Goal: Communication & Community: Answer question/provide support

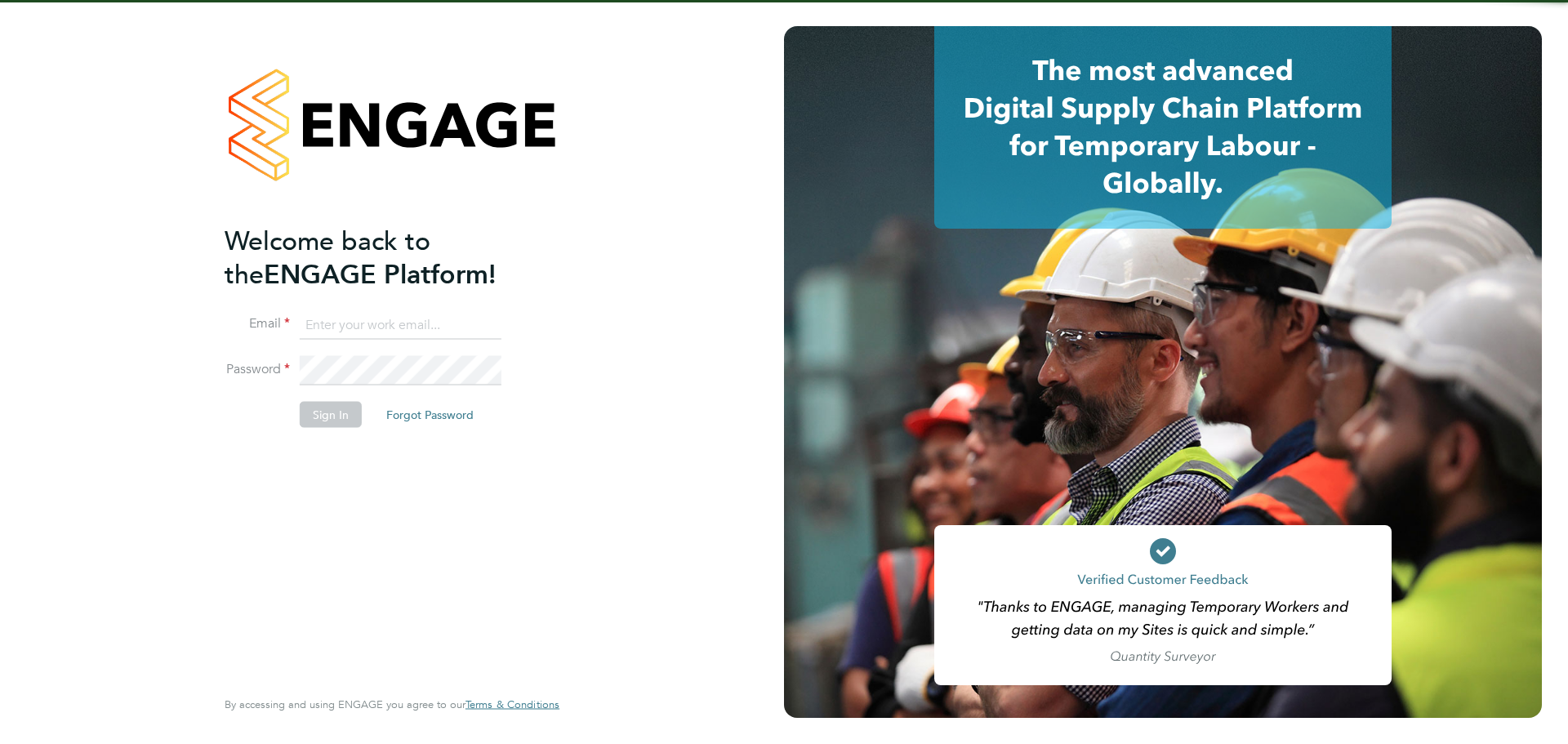
type input "jack.baron@huntereducation.co.uk"
click at [480, 279] on h2 "Welcome back to the ENGAGE Platform!" at bounding box center [383, 257] width 318 height 67
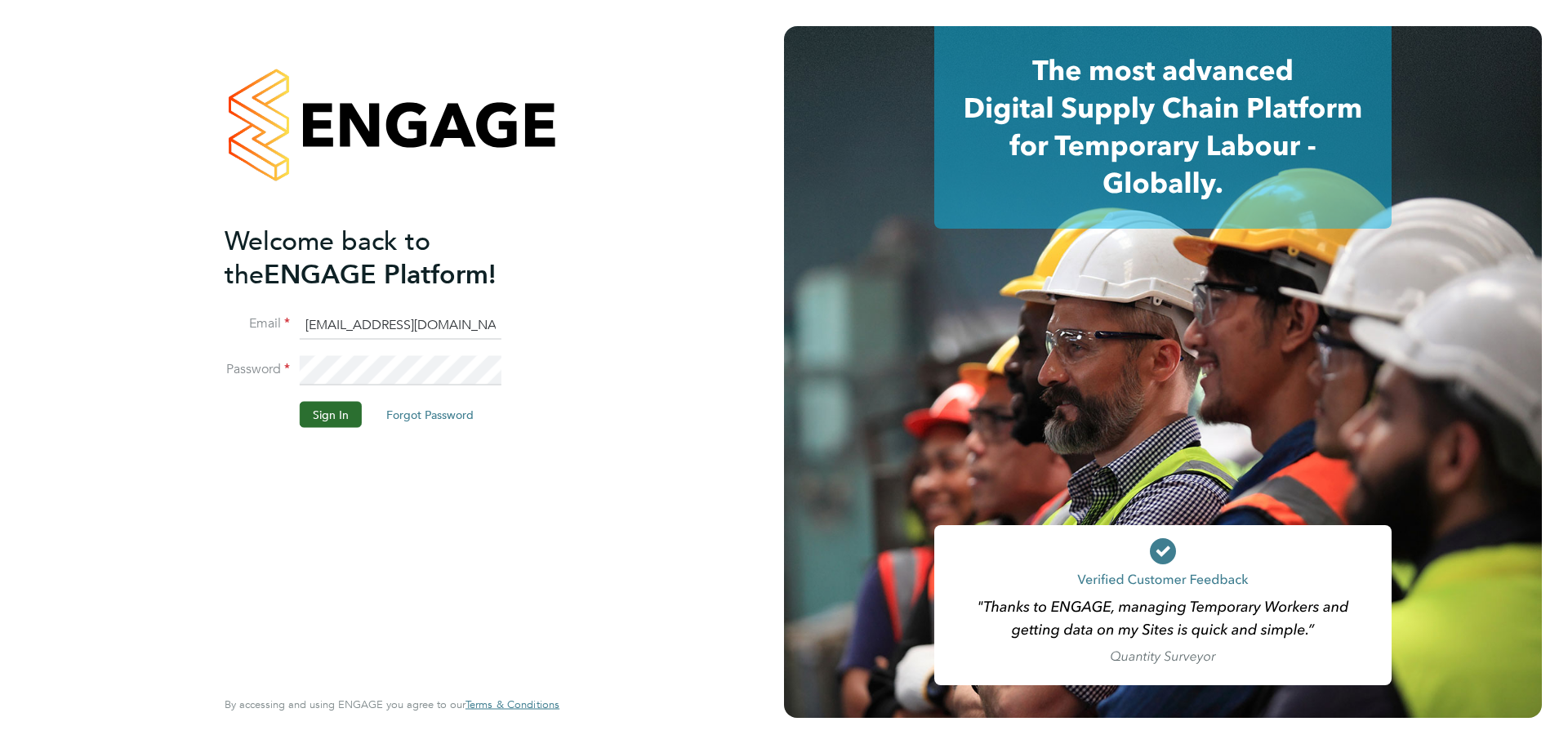
click at [349, 409] on button "Sign In" at bounding box center [330, 414] width 62 height 26
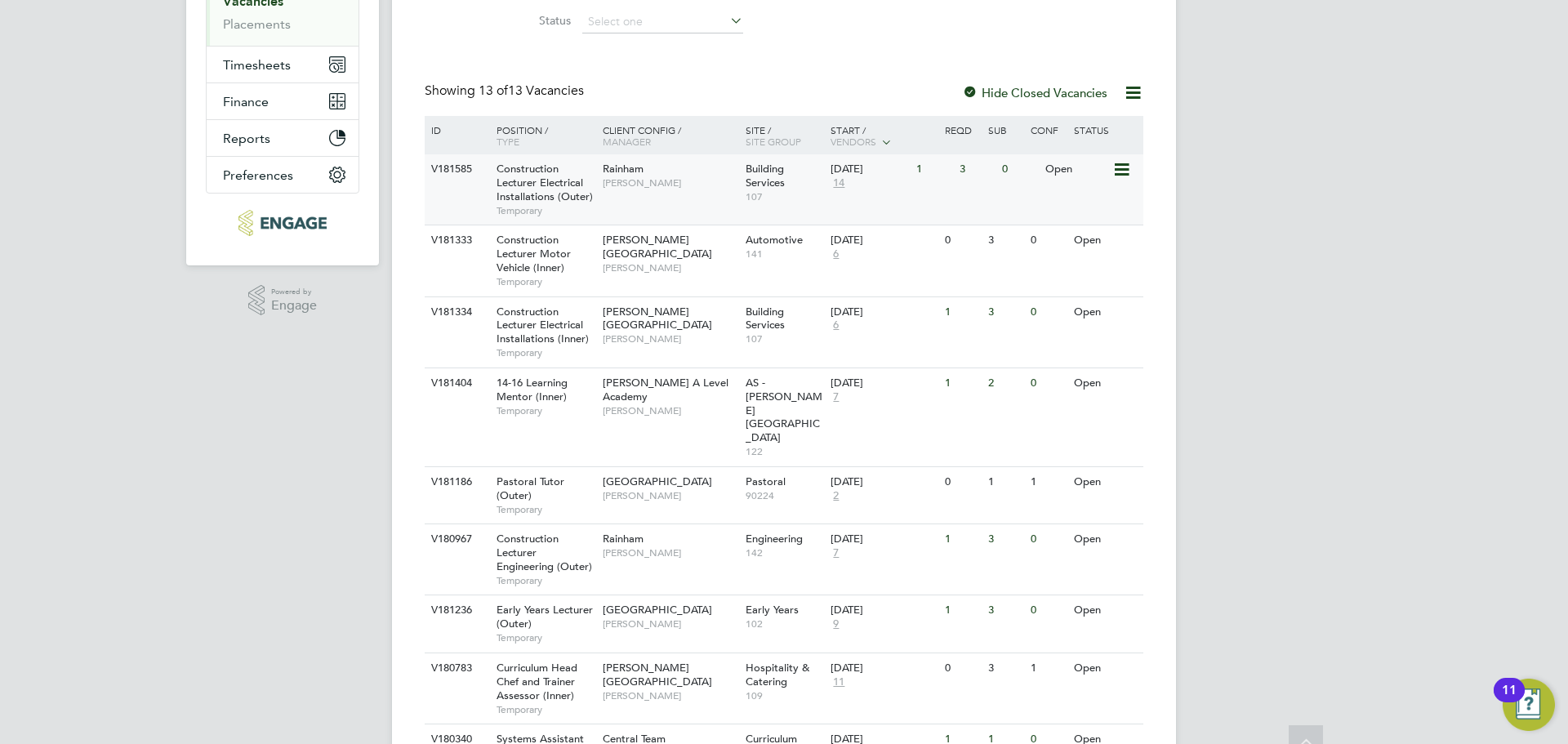
scroll to position [408, 0]
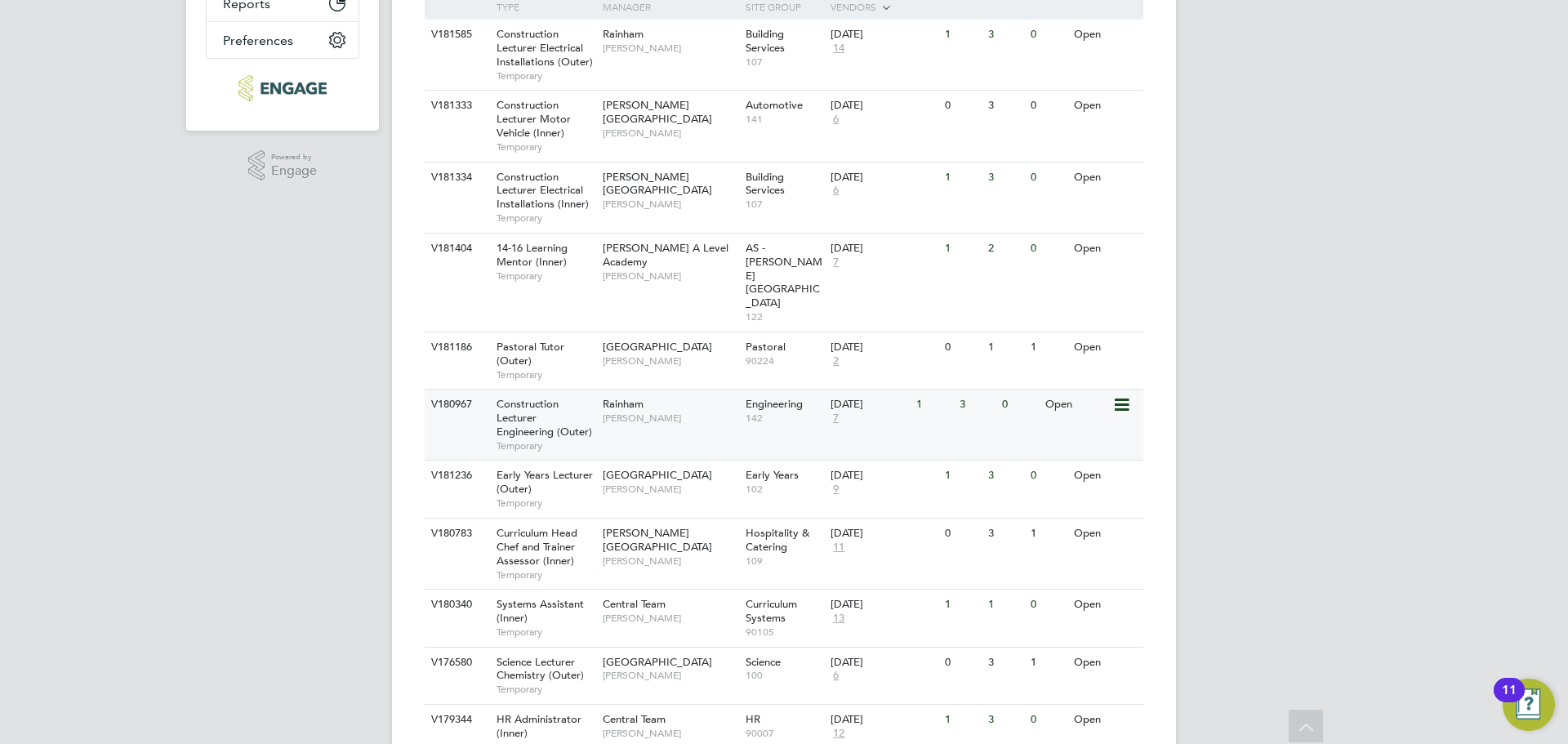
click at [587, 390] on div "Construction Lecturer Engineering (Outer) Temporary" at bounding box center [542, 425] width 114 height 70
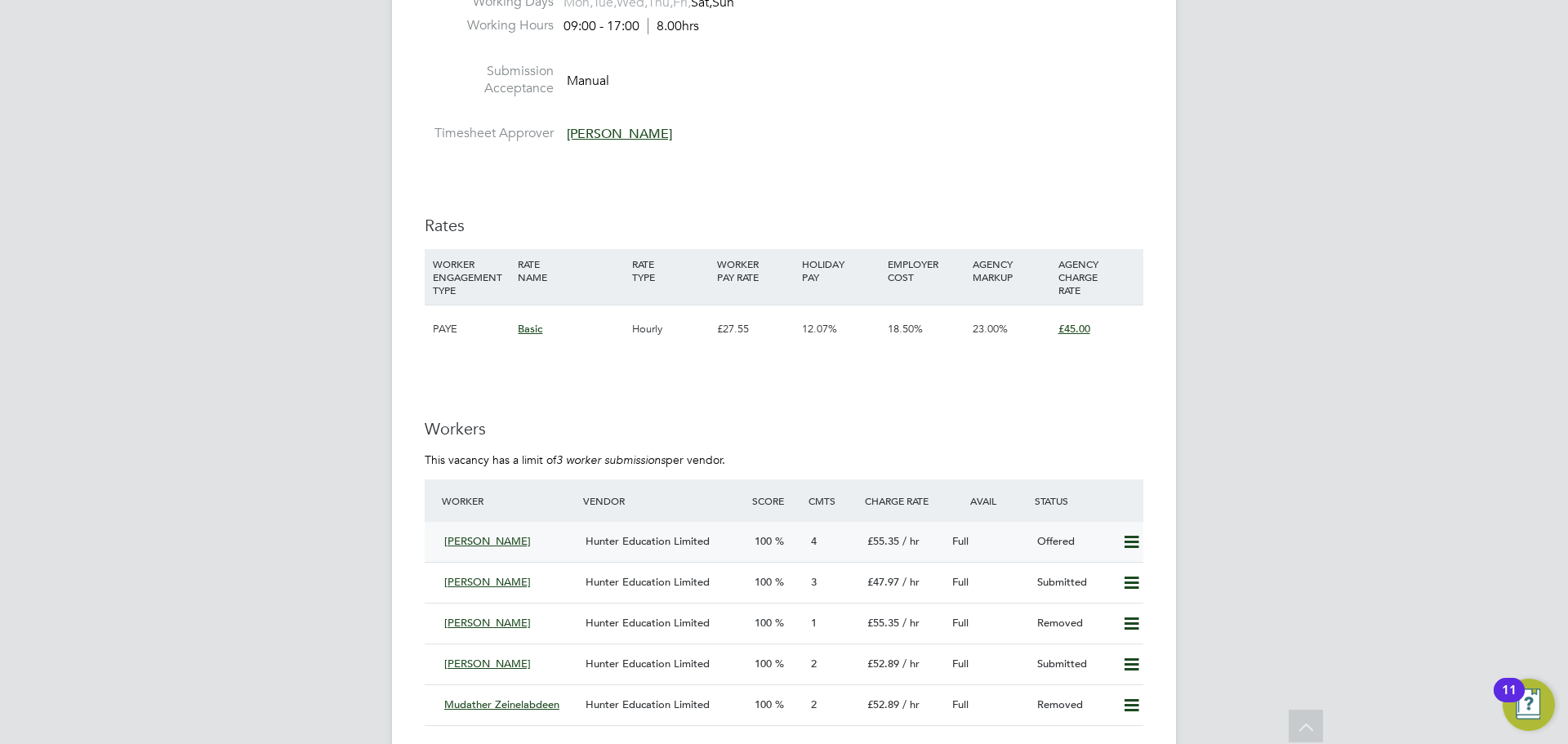
click at [719, 542] on div "Hunter Education Limited" at bounding box center [664, 542] width 169 height 27
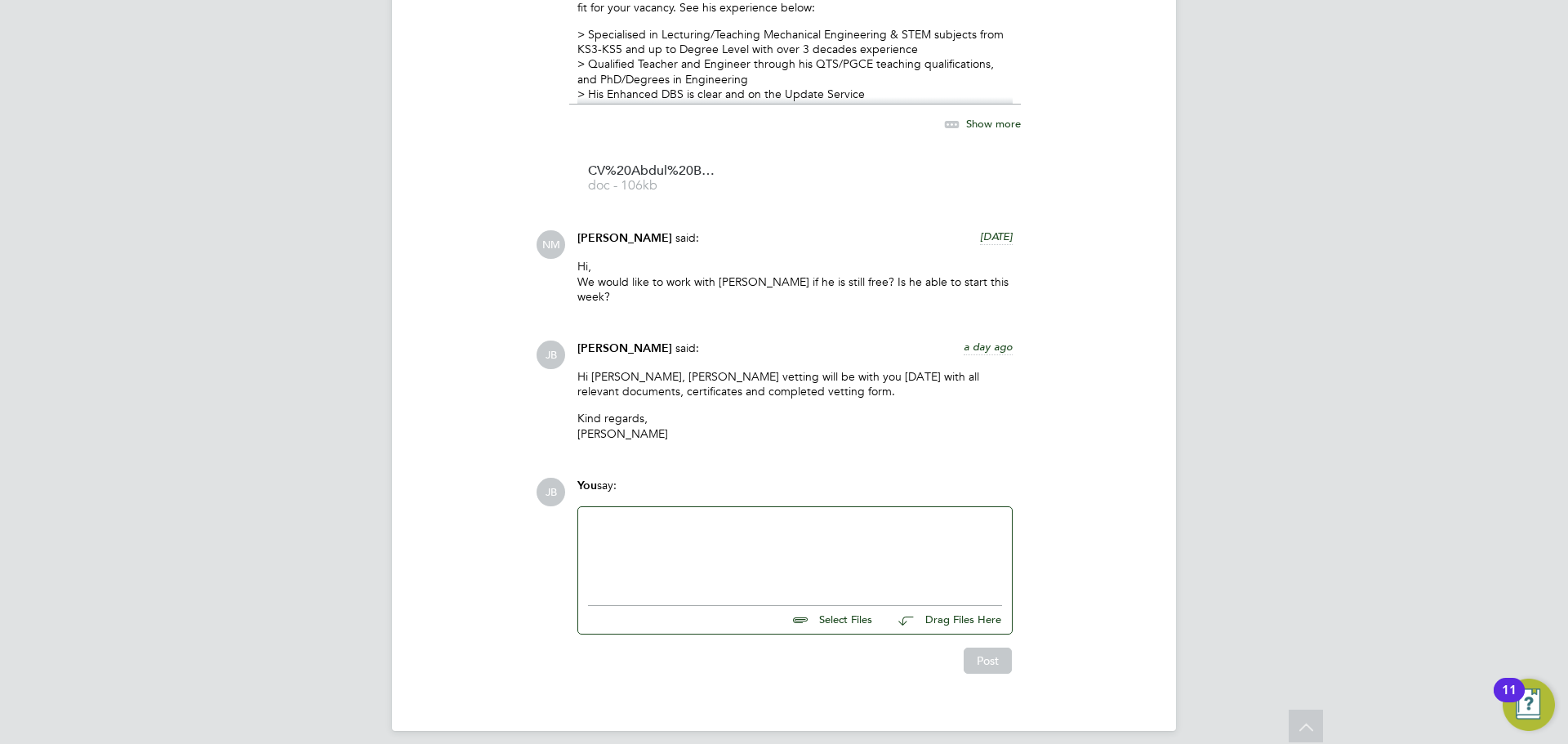
click at [723, 530] on div at bounding box center [795, 552] width 414 height 70
drag, startPoint x: 692, startPoint y: 527, endPoint x: 610, endPoint y: 540, distance: 83.0
click at [578, 526] on div "Hi Rufena, Abdul would like to know where he needs to be for his site visit and…" at bounding box center [795, 552] width 434 height 90
click at [811, 517] on div "Hi Rufena, Abdul would like to know where he needs to be for his site visit and…" at bounding box center [795, 552] width 414 height 70
drag, startPoint x: 821, startPoint y: 502, endPoint x: 831, endPoint y: 507, distance: 11.2
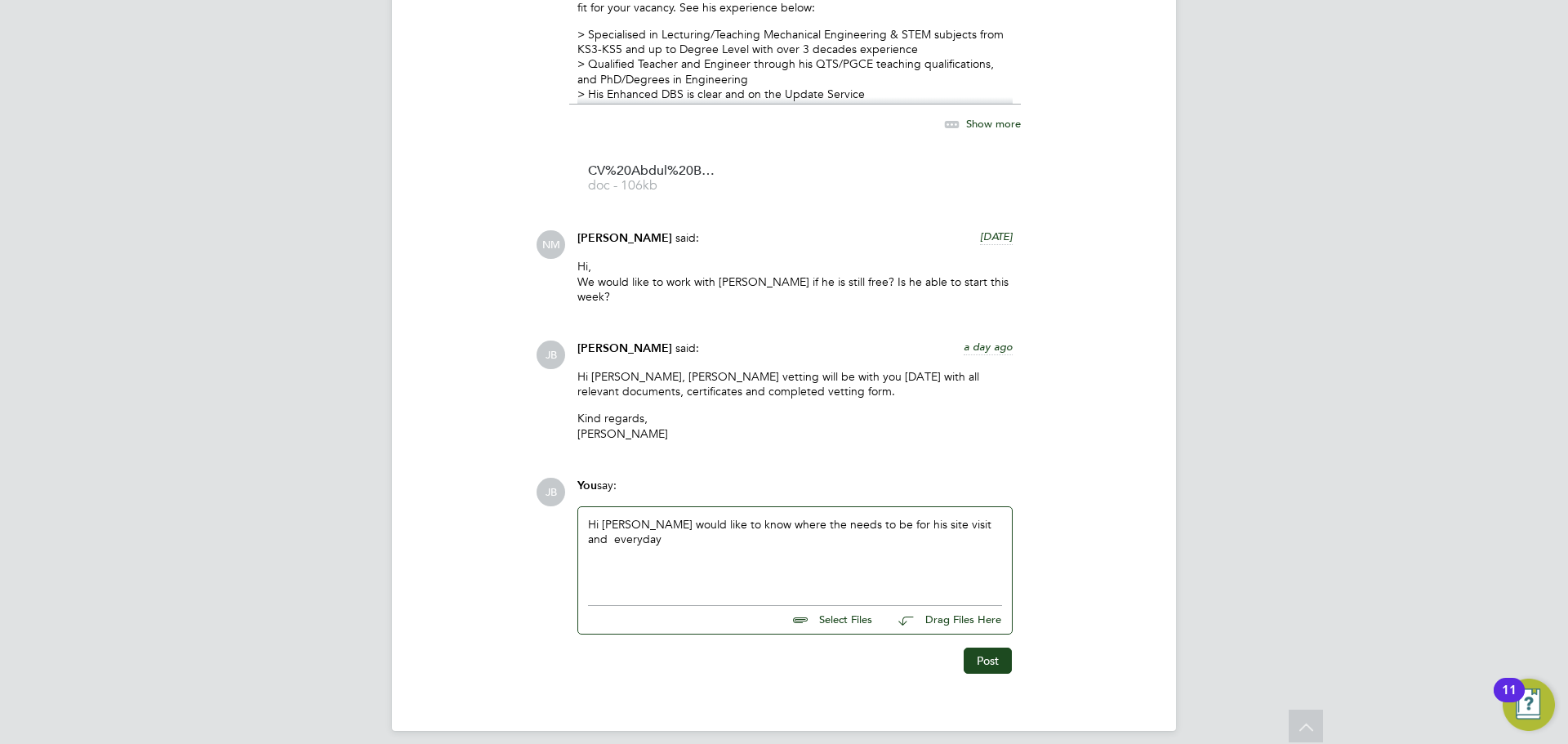
click at [825, 507] on div "Hi Rufena, Abdul would like to know where the needs to be for his site visit an…" at bounding box center [795, 552] width 434 height 90
click at [831, 517] on div "Hi Rufena, Abdul would like to know where the needs to be for his site visit an…" at bounding box center [795, 552] width 414 height 70
click at [944, 517] on div "Hi Rufena, Abdul would like to know the address for his site visit and everyday" at bounding box center [795, 552] width 414 height 70
click at [759, 522] on div "Hi Rufena, Abdul would like to know the address for his site visit and where he…" at bounding box center [795, 552] width 414 height 70
drag, startPoint x: 712, startPoint y: 587, endPoint x: 598, endPoint y: 524, distance: 130.2
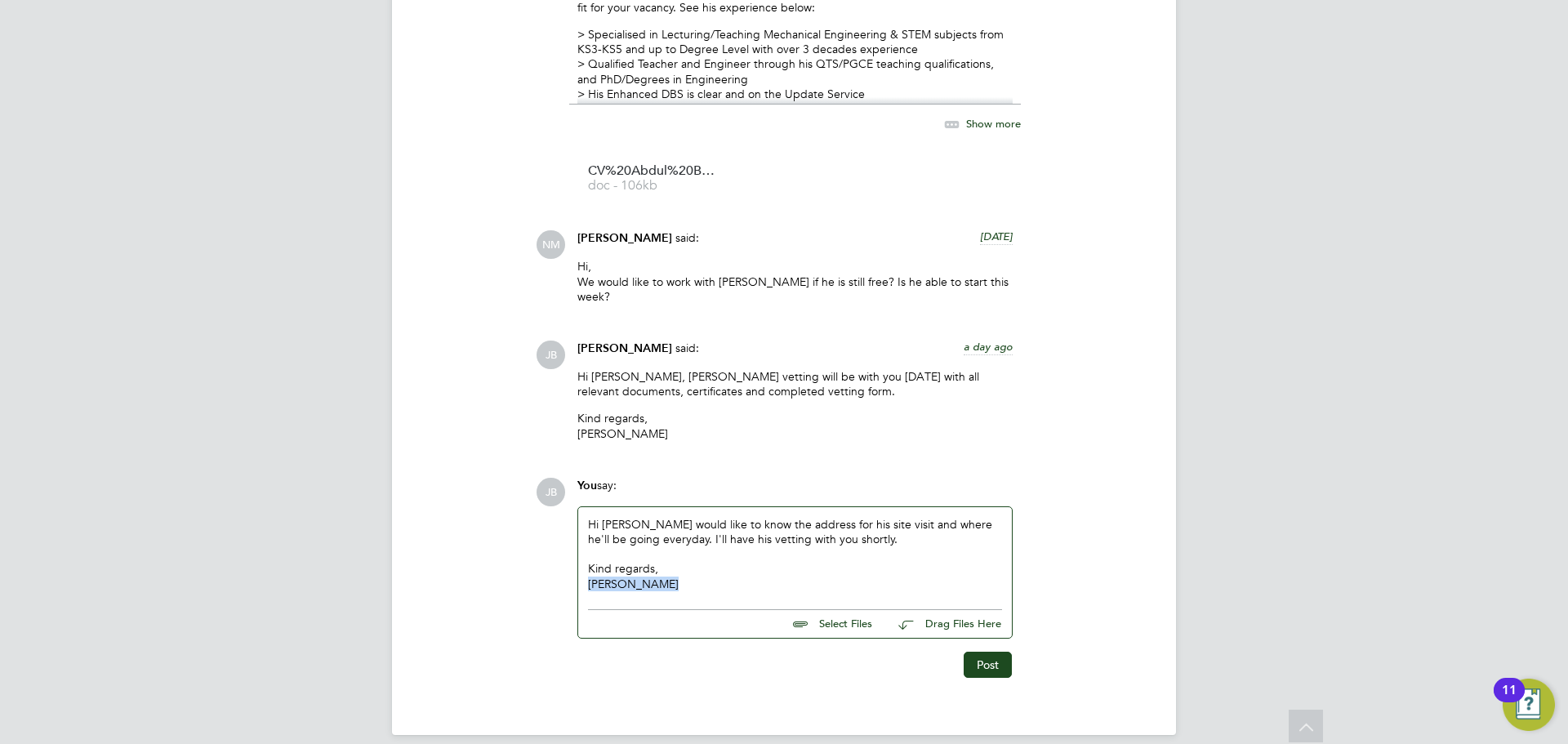
click at [597, 524] on div "Hi Rufena, Abdul would like to know the address for his site visit and where he…" at bounding box center [795, 573] width 435 height 132
click at [612, 577] on div "James" at bounding box center [795, 584] width 414 height 15
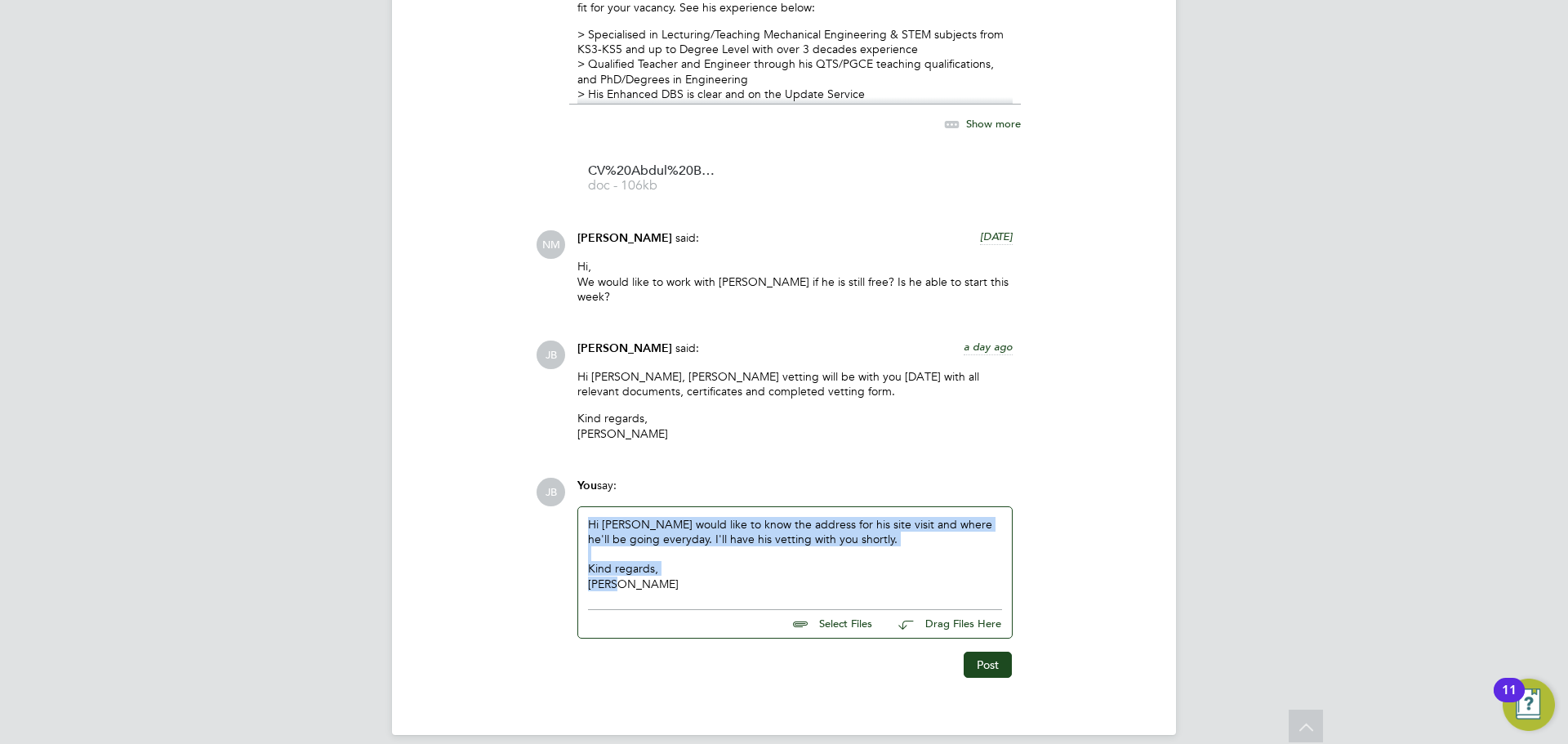
drag, startPoint x: 618, startPoint y: 565, endPoint x: 591, endPoint y: 513, distance: 58.6
click at [591, 517] on div "Hi Rufena, Abdul would like to know the address for his site visit and where he…" at bounding box center [795, 554] width 414 height 74
copy div "Hi Rufena, Abdul would like to know the address for his site visit and where he…"
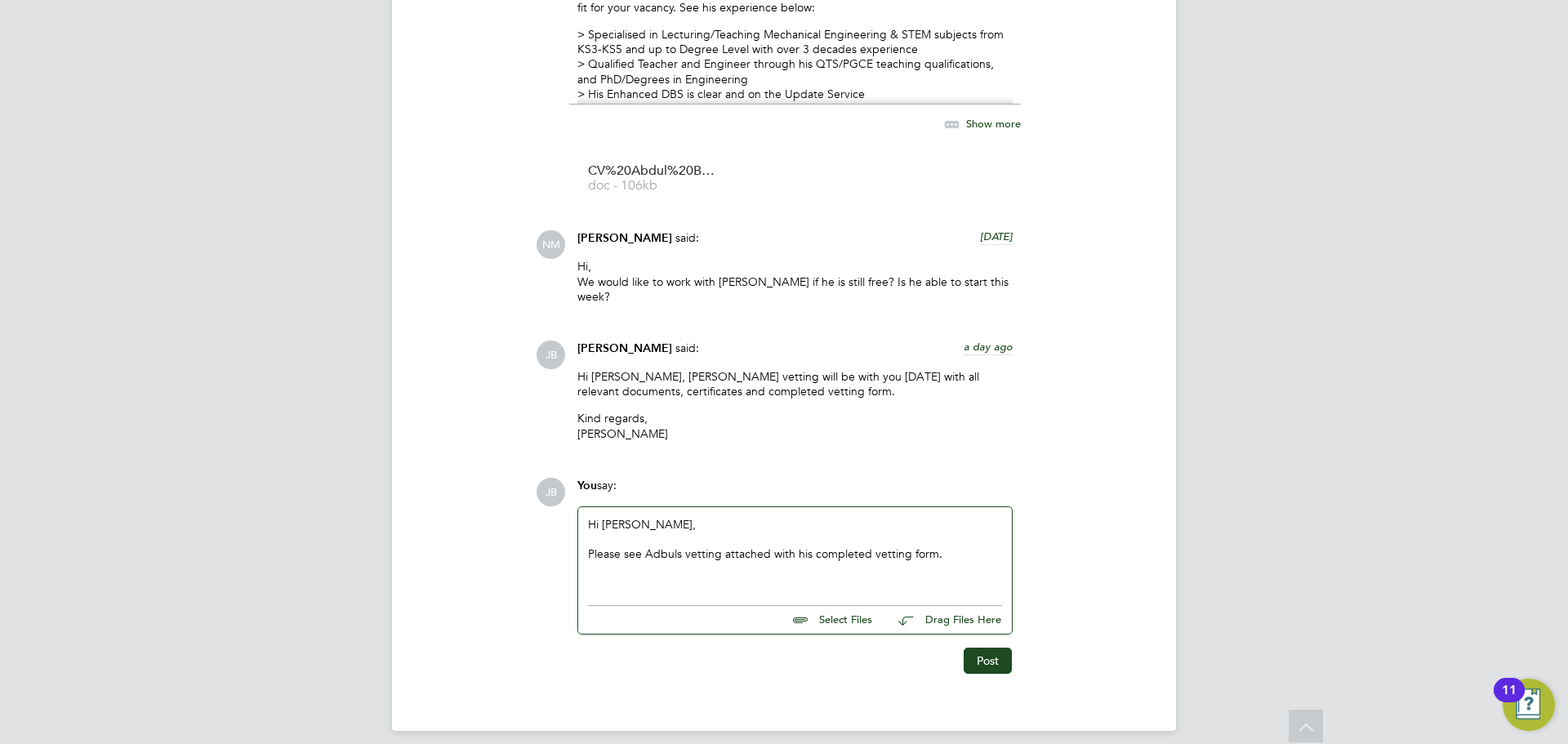
drag, startPoint x: 663, startPoint y: 537, endPoint x: 692, endPoint y: 550, distance: 31.8
click at [664, 546] on div "Please see Adbuls vetting attached with his completed vetting form." at bounding box center [795, 554] width 414 height 15
click at [843, 606] on input "file" at bounding box center [879, 617] width 245 height 23
type input "C:\fakepath\Candidate Vetting Form - Abdul Badran.docx"
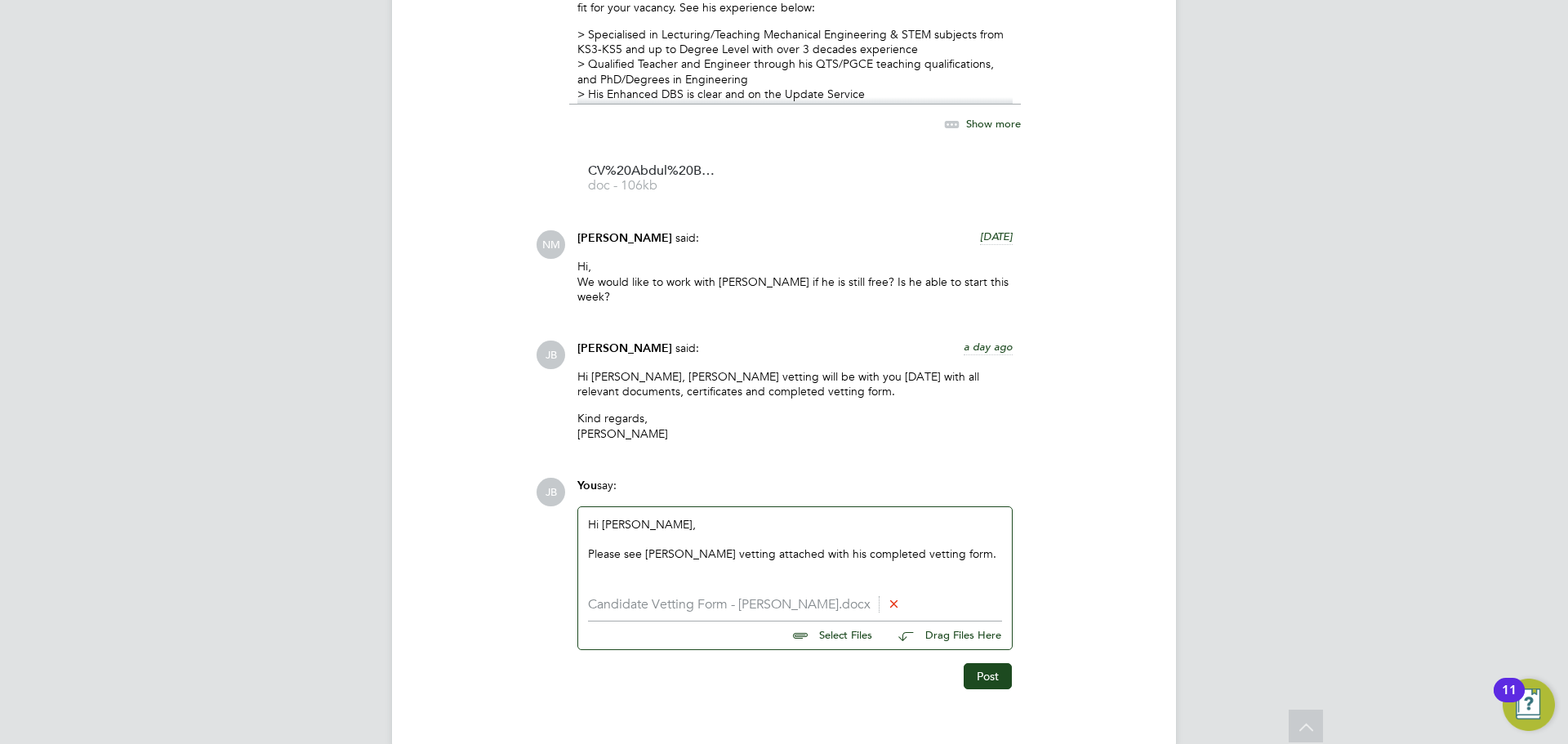
click at [856, 622] on input "file" at bounding box center [879, 633] width 245 height 23
type input "C:\fakepath\DBS_2020-06-26.pdf"
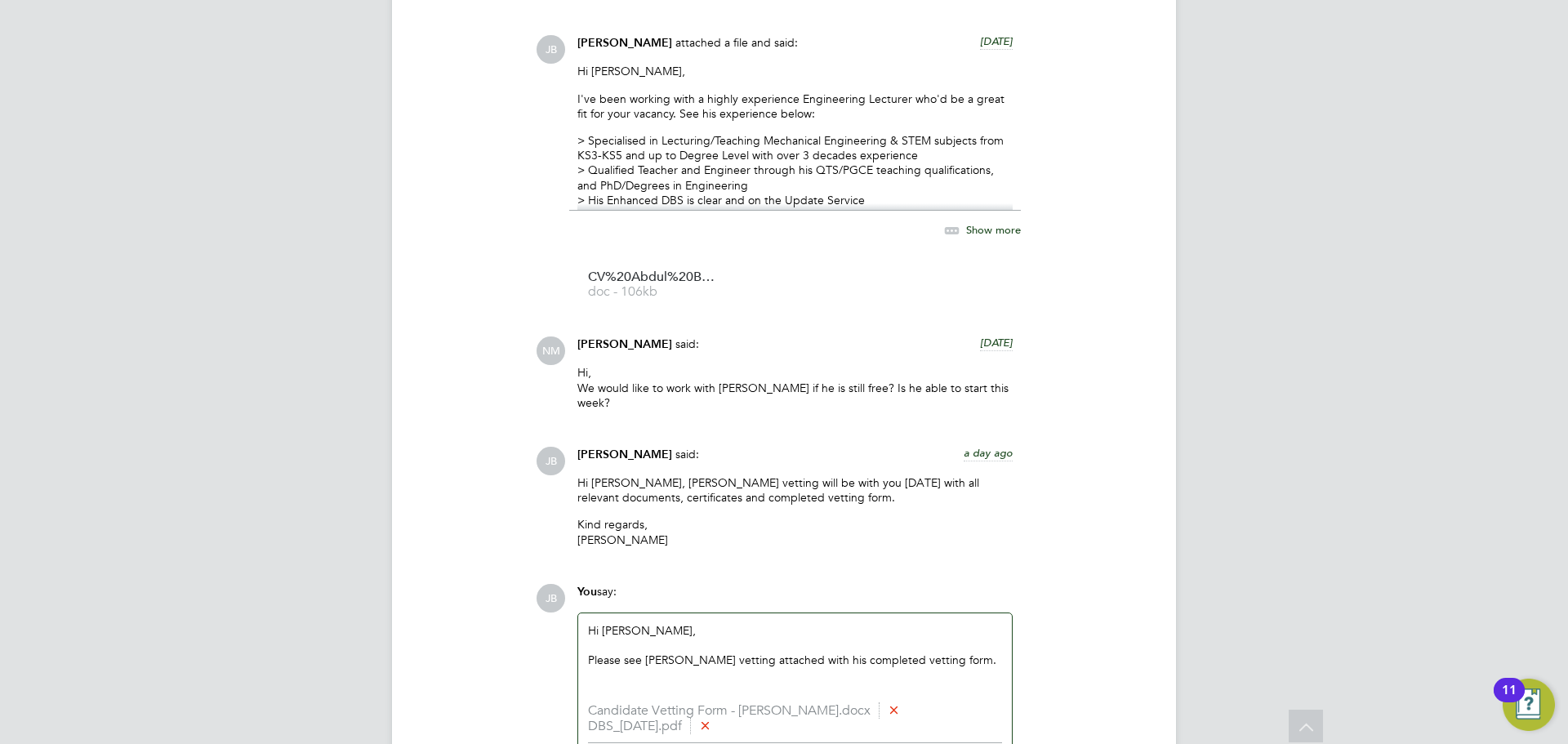
scroll to position [1788, 0]
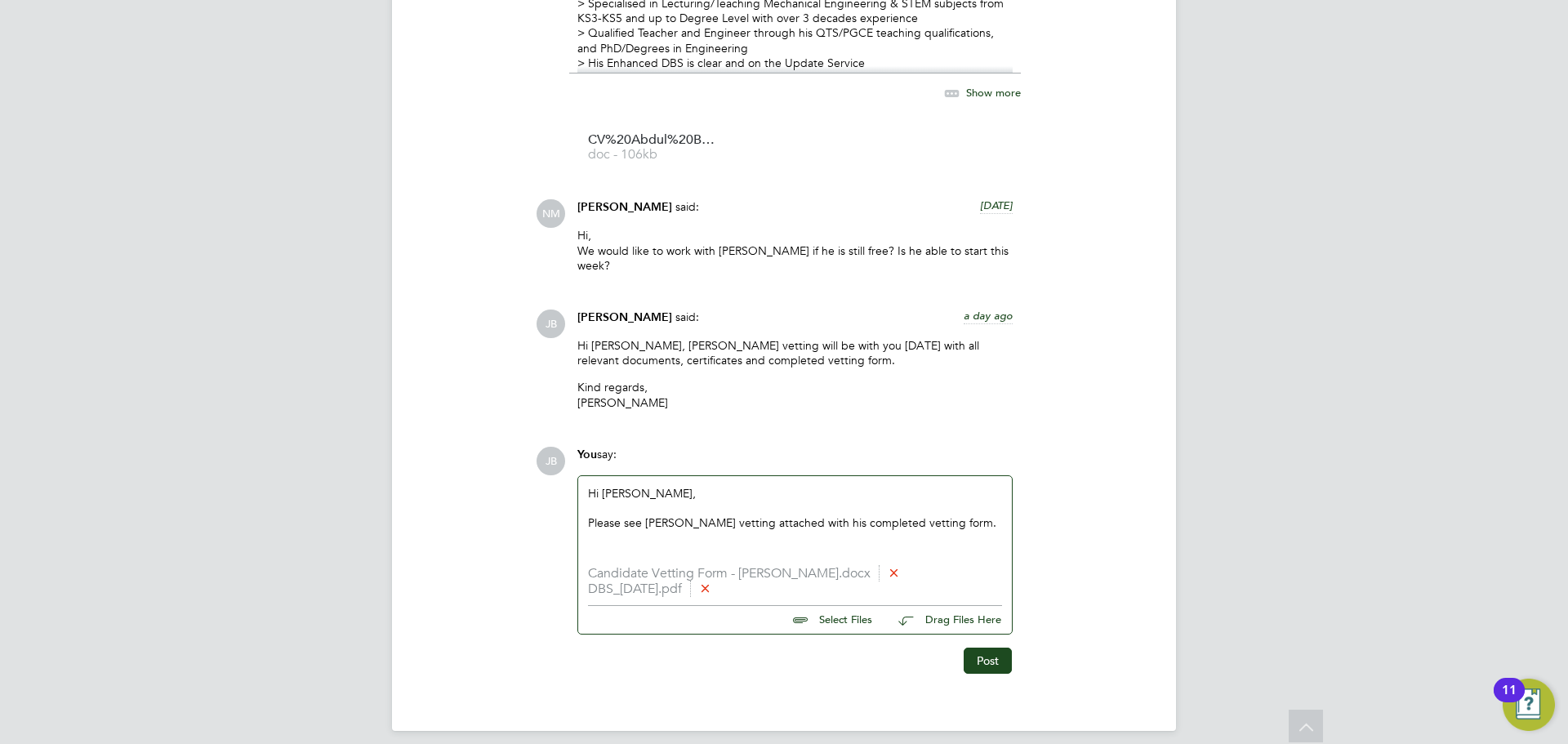
click at [835, 611] on input "file" at bounding box center [879, 617] width 245 height 23
type input "C:\fakepath\Passport.jpg"
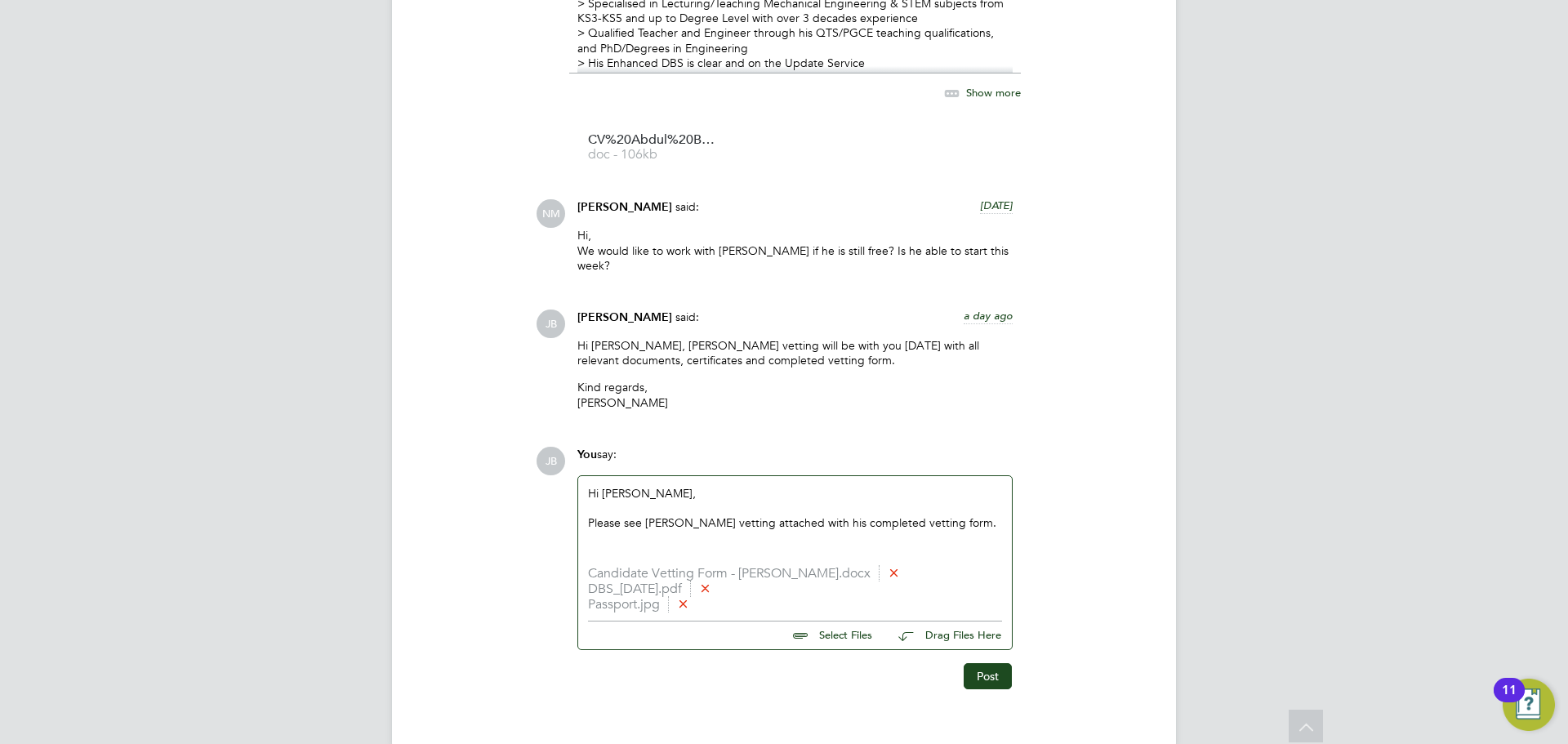
click at [830, 624] on input "file" at bounding box center [879, 633] width 245 height 23
type input "C:\fakepath\PGCE.jpg"
click at [858, 637] on input "file" at bounding box center [879, 648] width 245 height 23
type input "C:\fakepath\PhD.jpg"
click at [824, 654] on input "file" at bounding box center [879, 663] width 245 height 23
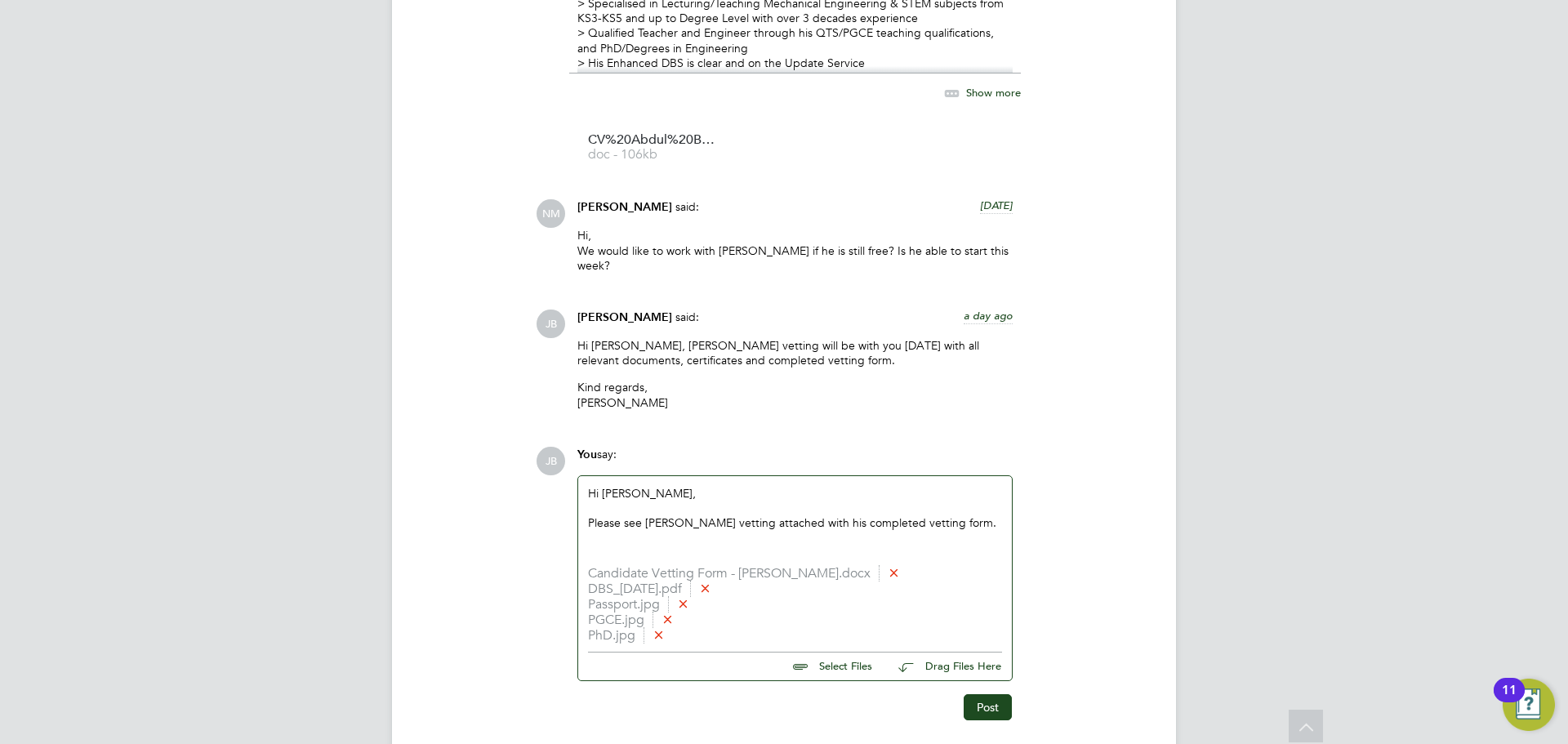
type input "C:\fakepath\Update Service Check Abdul Badran.png"
click at [941, 516] on div "Please see Abduls vetting attached with his completed vetting form." at bounding box center [795, 522] width 414 height 15
click at [887, 566] on icon at bounding box center [893, 571] width 12 height 12
click at [859, 654] on input "file" at bounding box center [879, 663] width 245 height 23
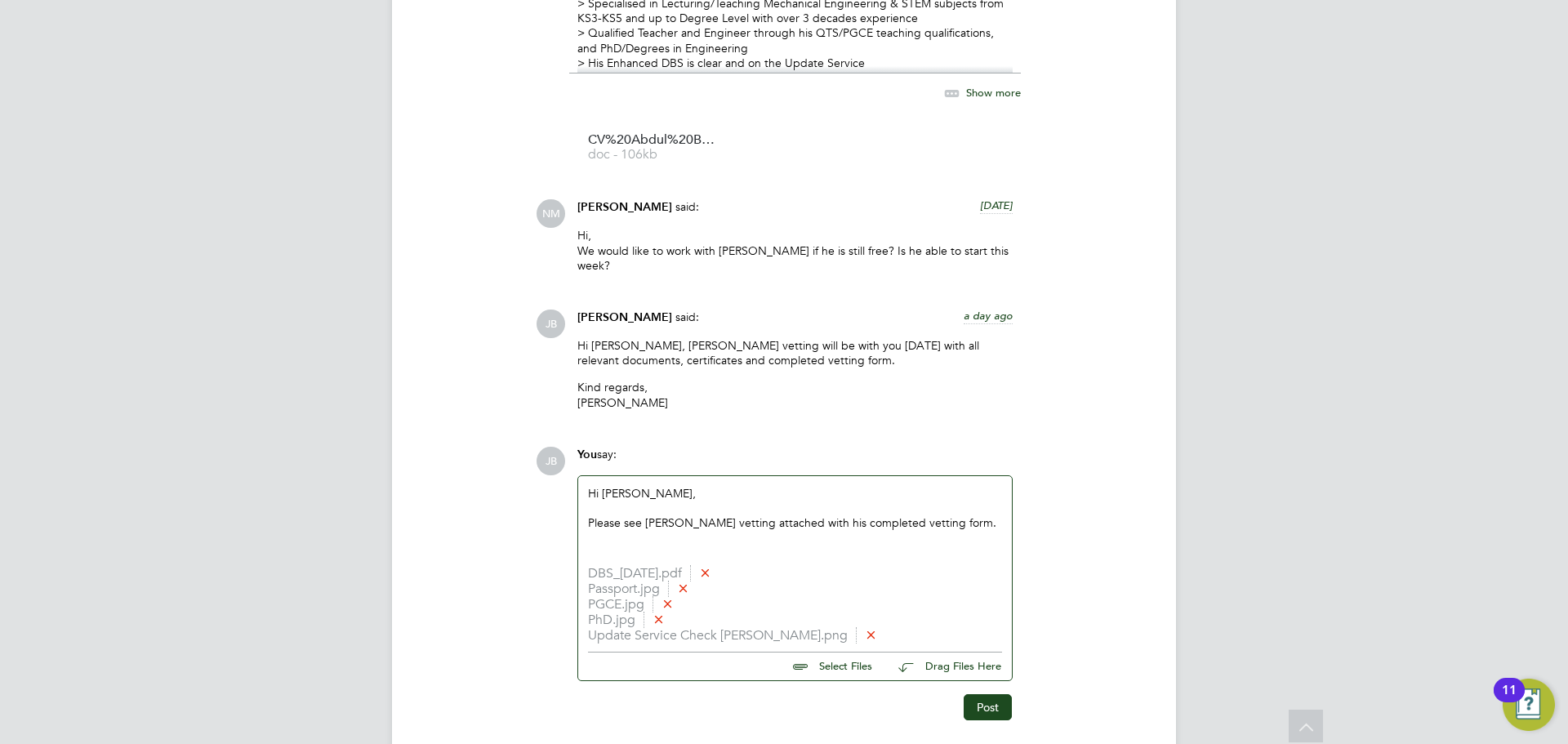
type input "C:\fakepath\Candidate Vetting Form - Abdul Badran.docx"
click at [958, 515] on div "Please see Abduls vetting attached with his completed vetting form." at bounding box center [795, 522] width 414 height 15
click at [983, 712] on button "Post" at bounding box center [988, 723] width 48 height 26
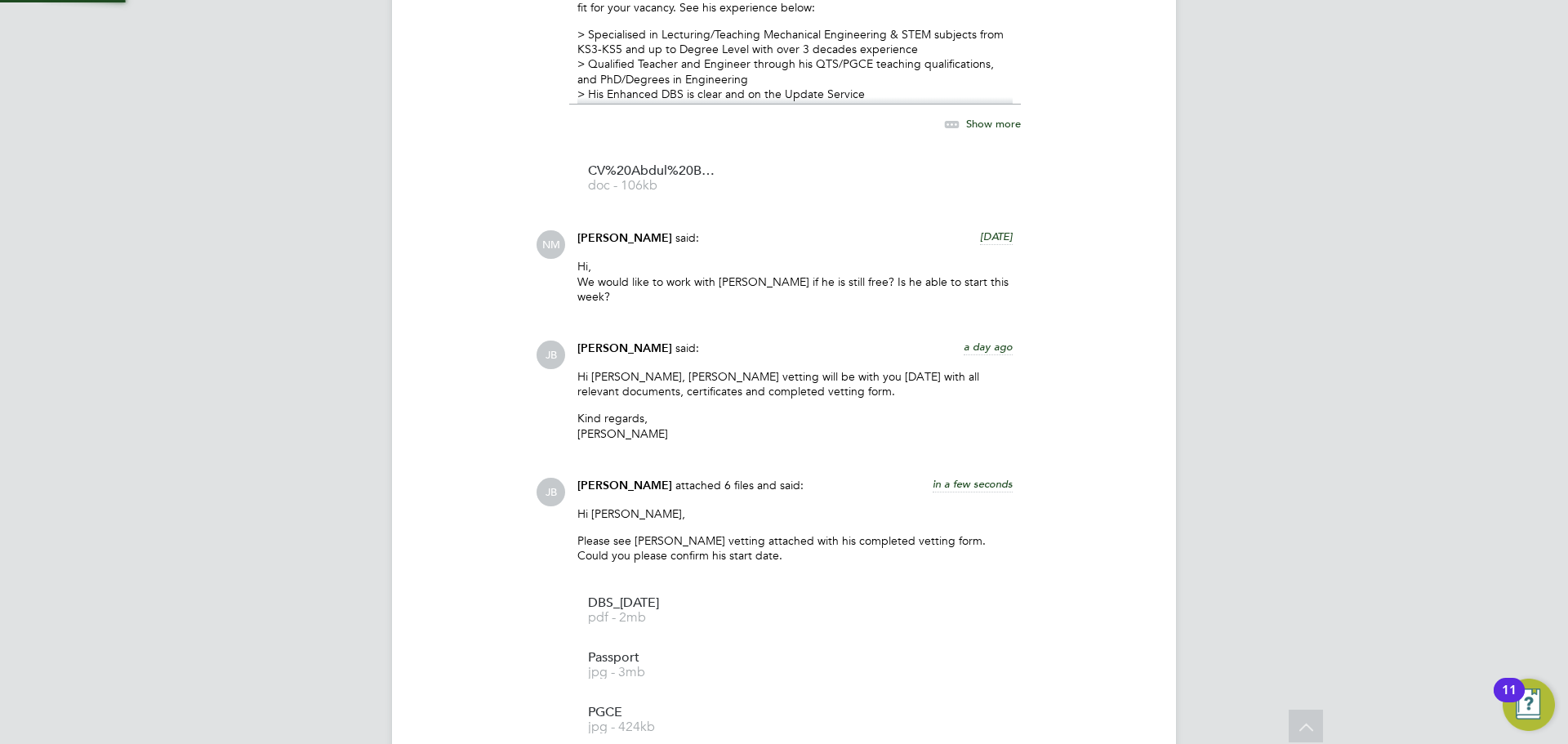
scroll to position [2215, 0]
